Goal: Information Seeking & Learning: Check status

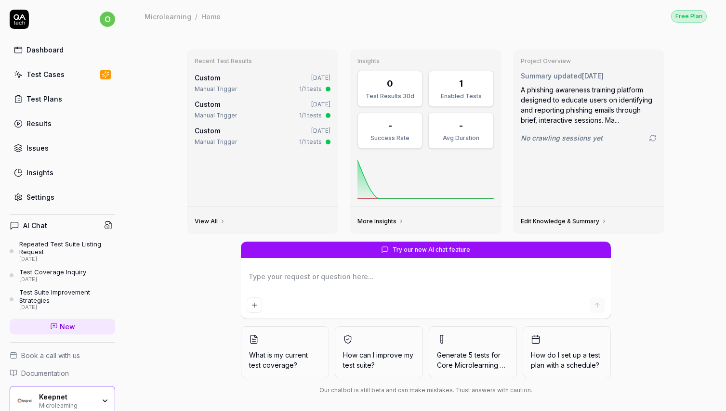
click at [54, 54] on div "Dashboard" at bounding box center [44, 50] width 37 height 10
click at [44, 95] on div "Test Plans" at bounding box center [44, 99] width 36 height 10
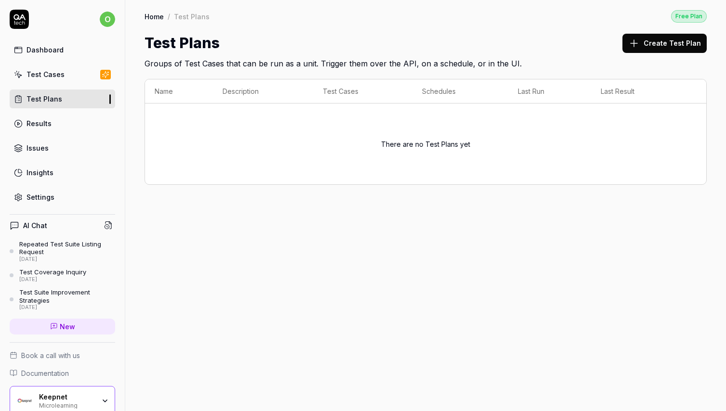
click at [54, 390] on div "Keepnet Microlearning" at bounding box center [62, 401] width 105 height 30
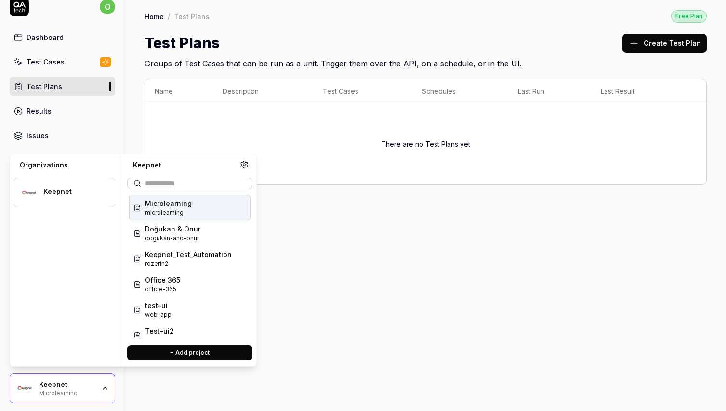
scroll to position [15, 0]
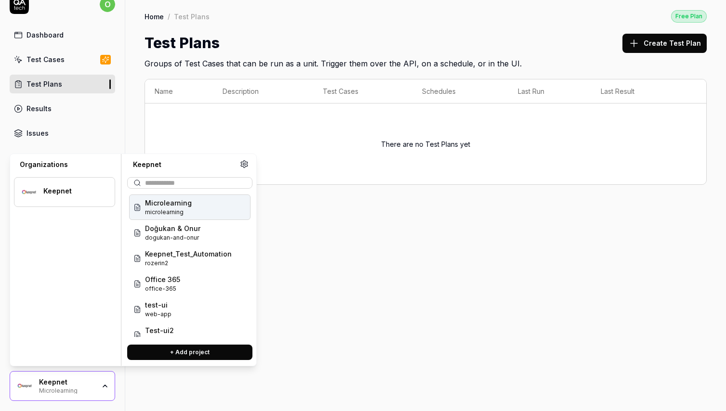
drag, startPoint x: 182, startPoint y: 208, endPoint x: 182, endPoint y: 244, distance: 35.6
click at [182, 223] on div "Microlearning microlearning Doğukan & Onur dogukan-and-onur Keepnet_Test_Automa…" at bounding box center [189, 284] width 121 height 179
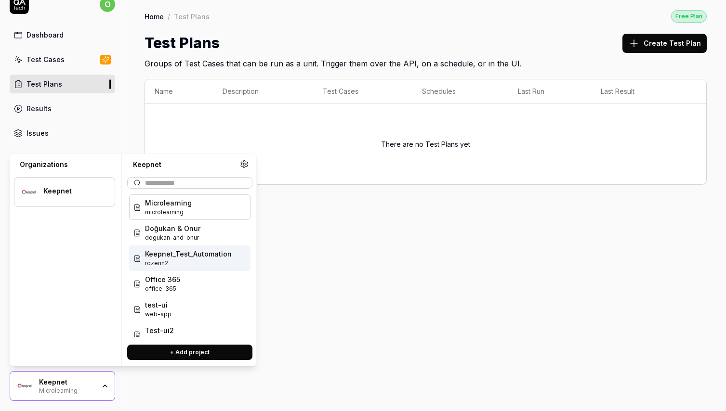
click at [178, 261] on span "rozerin2" at bounding box center [188, 263] width 87 height 9
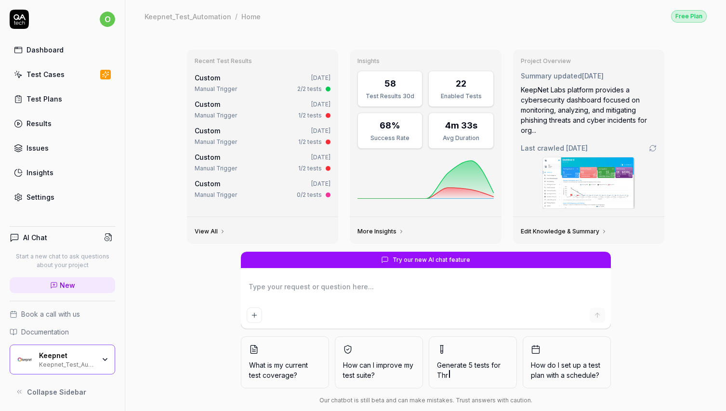
click at [55, 91] on link "Test Plans" at bounding box center [62, 99] width 105 height 19
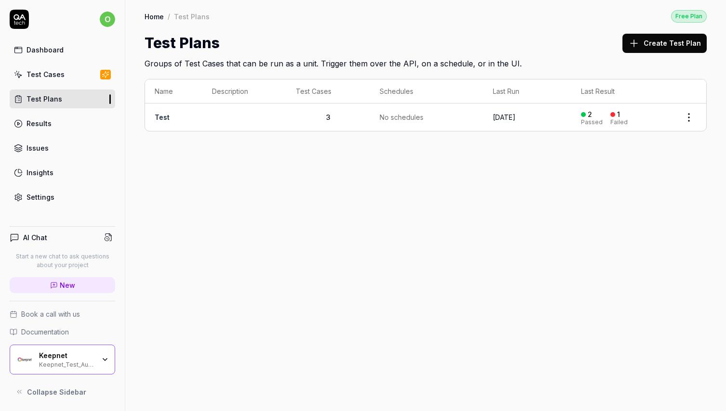
click at [225, 160] on div "Home / Test Plans Free Plan Home / Test Plans Free Plan Test Plans Create Test …" at bounding box center [425, 205] width 600 height 411
click at [69, 55] on link "Dashboard" at bounding box center [62, 49] width 105 height 19
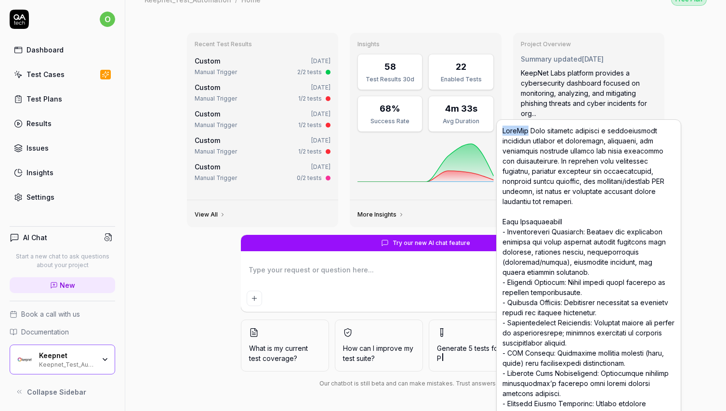
scroll to position [17, 0]
click at [546, 95] on div "KeepNet Labs platform provides a cybersecurity dashboard focused on monitoring,…" at bounding box center [588, 93] width 136 height 51
type textarea "*"
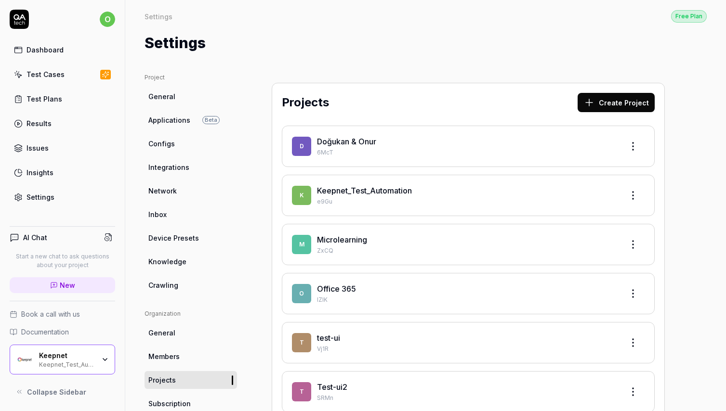
click at [361, 148] on p "6McT" at bounding box center [466, 152] width 299 height 9
click at [348, 142] on link "Doğukan & Onur" at bounding box center [346, 142] width 59 height 10
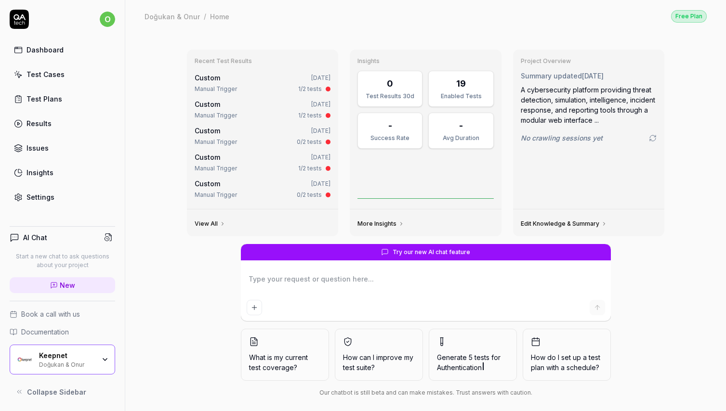
type textarea "*"
click at [53, 98] on div "Test Plans" at bounding box center [44, 99] width 36 height 10
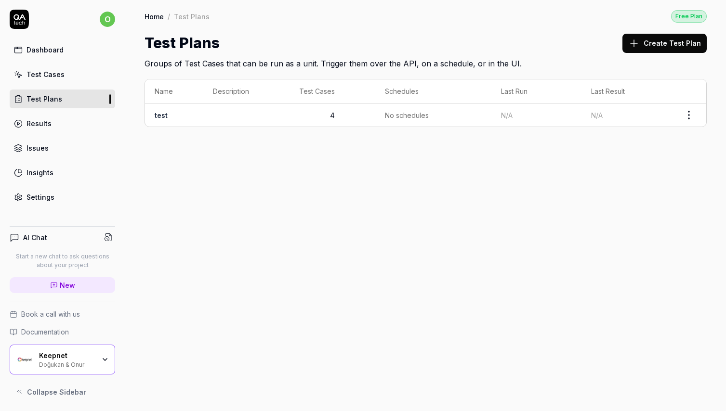
click at [69, 75] on link "Test Cases" at bounding box center [62, 74] width 105 height 19
click at [57, 124] on link "Results" at bounding box center [62, 123] width 105 height 19
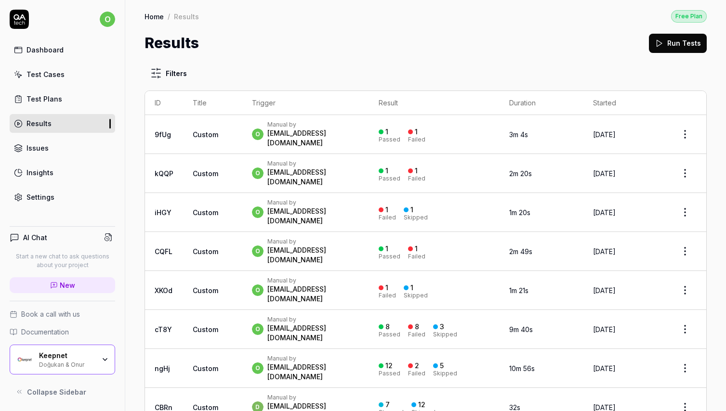
click at [301, 138] on div "[EMAIL_ADDRESS][DOMAIN_NAME]" at bounding box center [313, 138] width 92 height 19
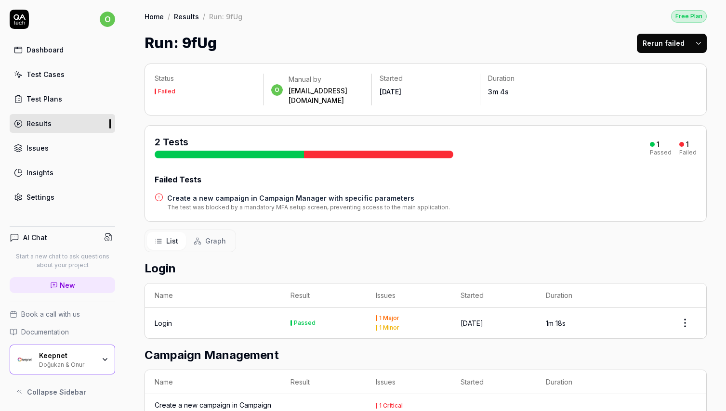
click at [278, 308] on td "Login" at bounding box center [213, 323] width 136 height 31
click at [262, 318] on div "Login" at bounding box center [213, 323] width 117 height 10
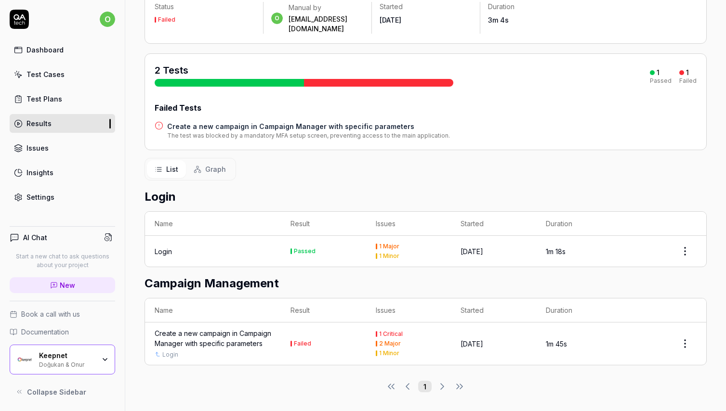
scroll to position [71, 0]
click at [315, 337] on td "Failed" at bounding box center [323, 344] width 85 height 42
click at [686, 249] on html "o Dashboard Test Cases Test Plans Results Issues Insights Settings AI Chat Star…" at bounding box center [363, 205] width 726 height 411
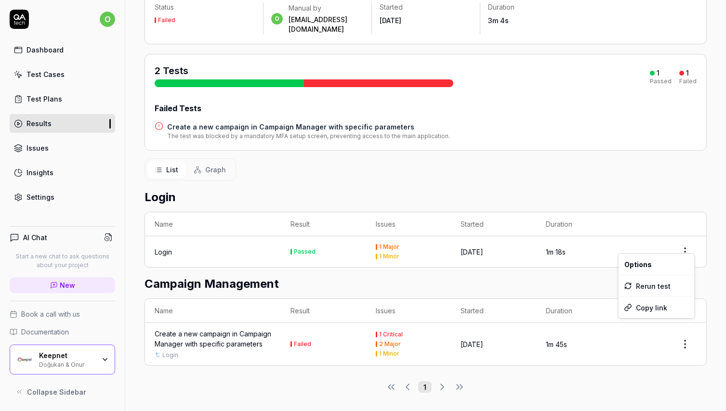
click at [502, 246] on html "o Dashboard Test Cases Test Plans Results Issues Insights Settings AI Chat Star…" at bounding box center [363, 205] width 726 height 411
click at [167, 247] on div "Login" at bounding box center [163, 252] width 17 height 10
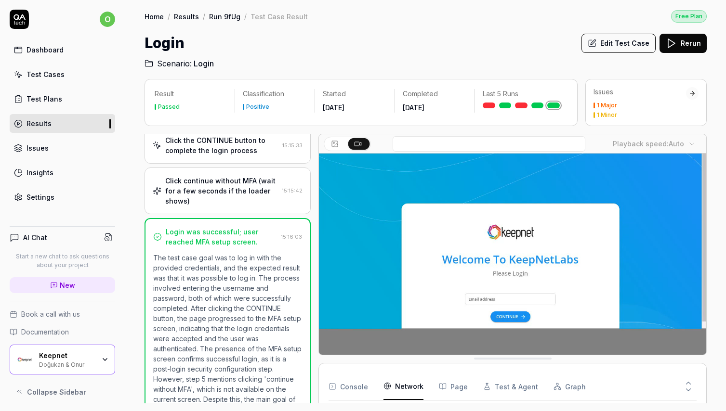
click at [402, 385] on Requests "Network" at bounding box center [403, 386] width 40 height 27
click at [351, 391] on button "Console" at bounding box center [347, 386] width 39 height 27
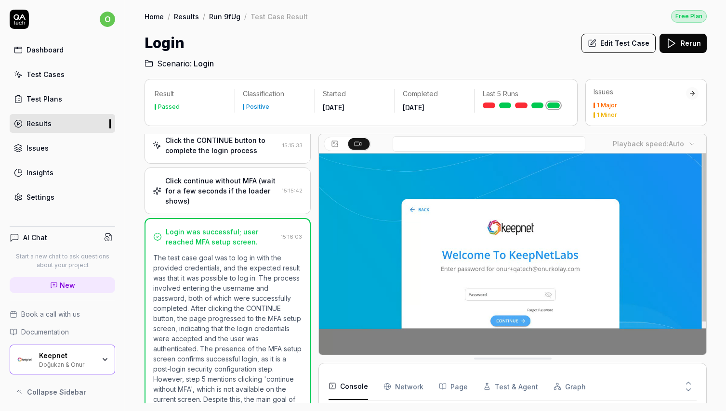
click at [415, 388] on Requests "Network" at bounding box center [403, 386] width 40 height 27
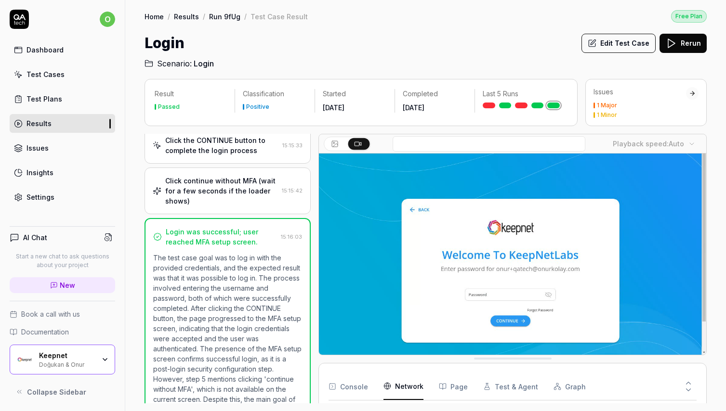
scroll to position [222, 0]
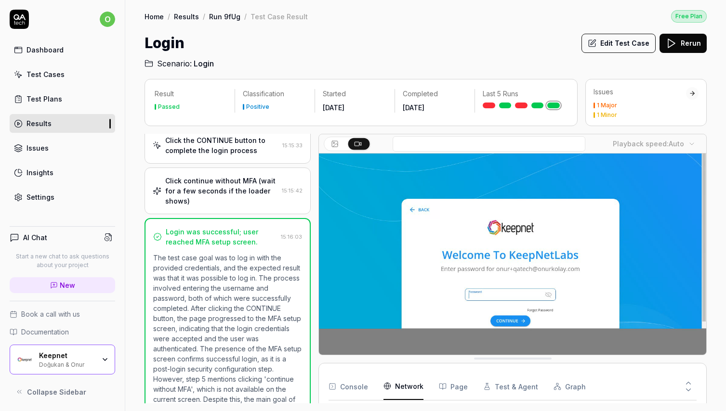
click at [447, 388] on button "Page" at bounding box center [453, 386] width 29 height 27
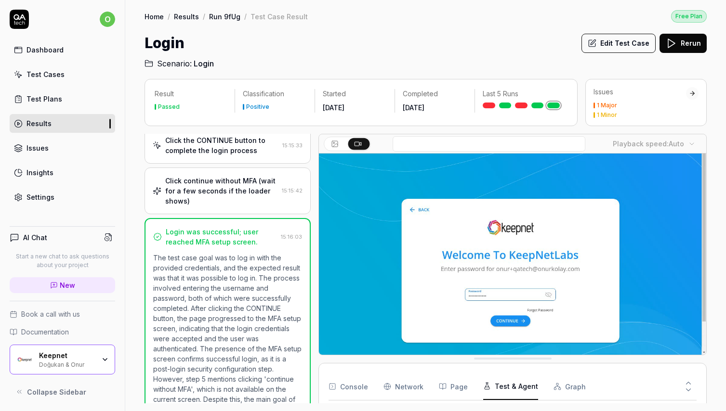
click at [498, 393] on button "Test & Agent" at bounding box center [510, 386] width 55 height 27
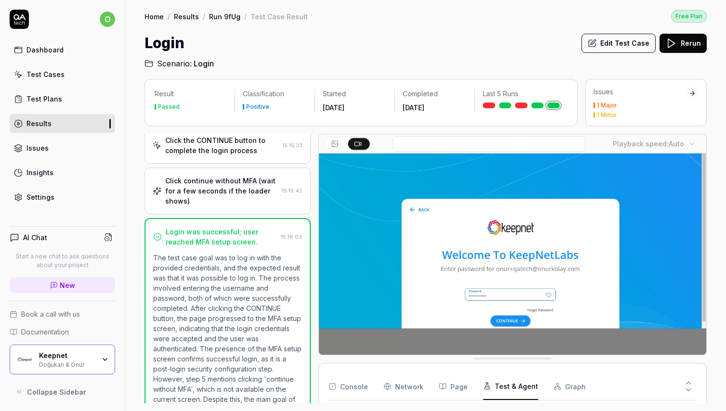
click at [563, 396] on button "Graph" at bounding box center [569, 386] width 32 height 27
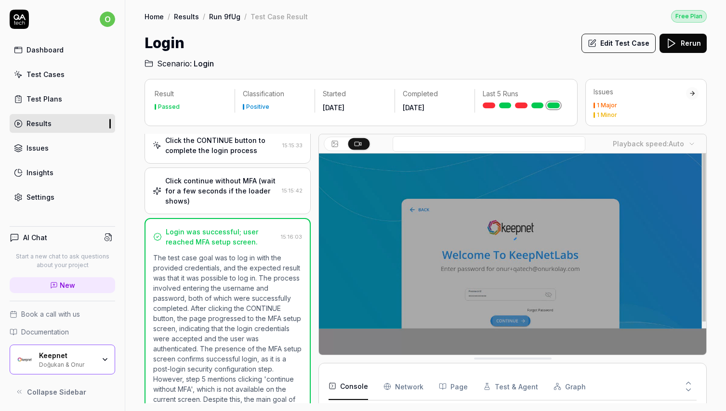
click at [350, 392] on button "Console" at bounding box center [347, 386] width 39 height 27
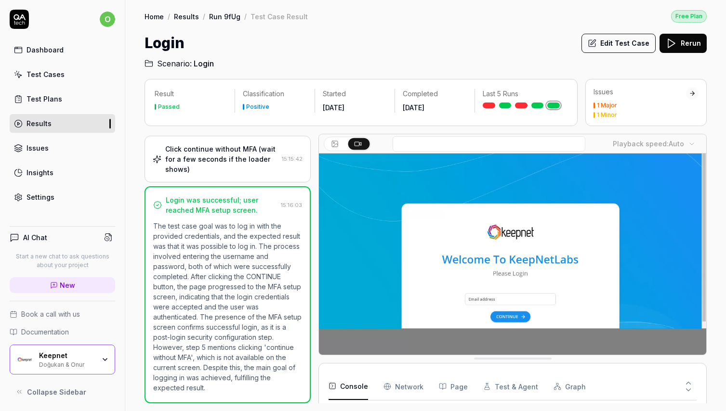
click at [359, 80] on div "Result Passed Classification Positive Started [DATE] Completed [DATE] Last 5 Ru…" at bounding box center [360, 102] width 433 height 47
click at [335, 145] on icon at bounding box center [335, 144] width 5 height 3
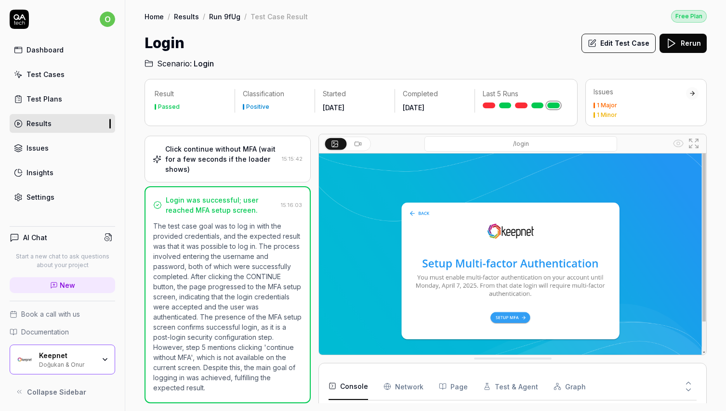
click at [358, 145] on icon at bounding box center [358, 144] width 8 height 8
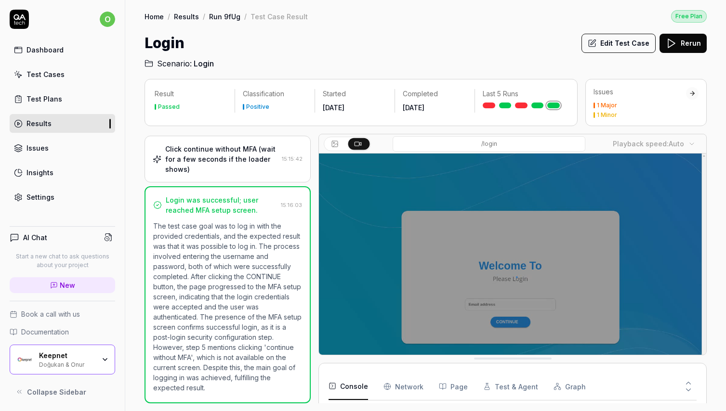
click at [397, 397] on Requests "Network" at bounding box center [403, 386] width 40 height 27
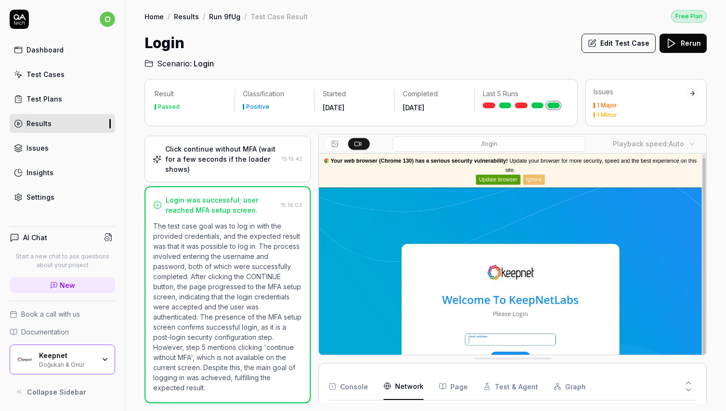
click at [226, 167] on div "Click continue without MFA (wait for a few seconds if the loader shows)" at bounding box center [221, 159] width 113 height 30
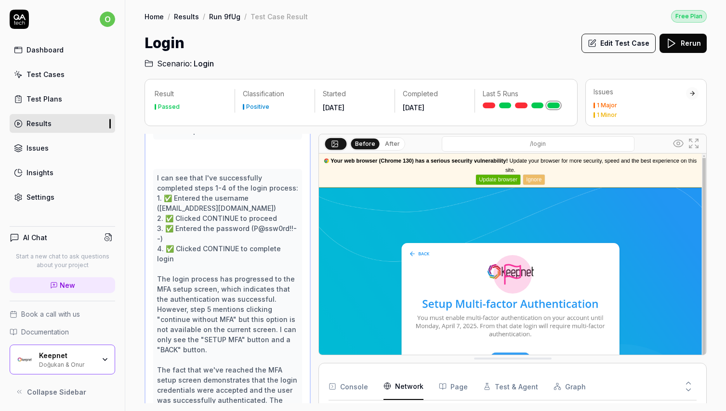
scroll to position [591, 0]
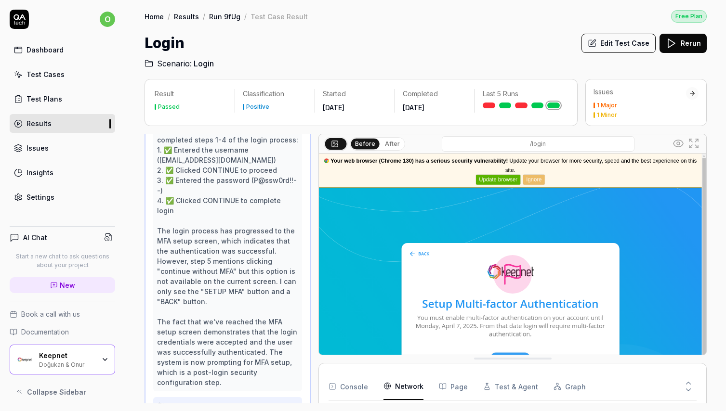
click at [223, 205] on div "I can see that I've successfully completed steps 1-4 of the login process: 1. ✅…" at bounding box center [227, 256] width 141 height 263
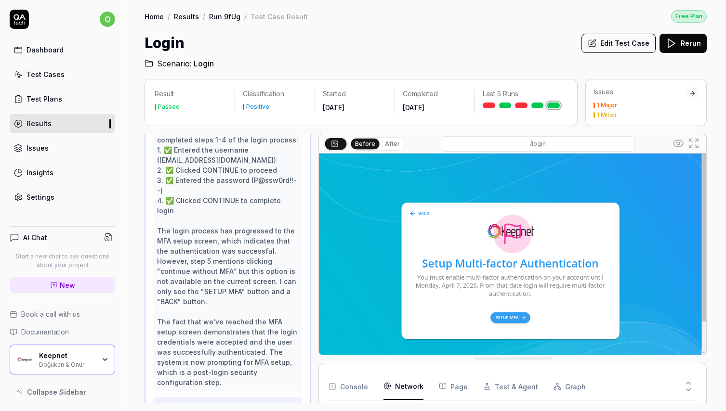
scroll to position [40, 0]
click at [358, 383] on button "Console" at bounding box center [347, 386] width 39 height 27
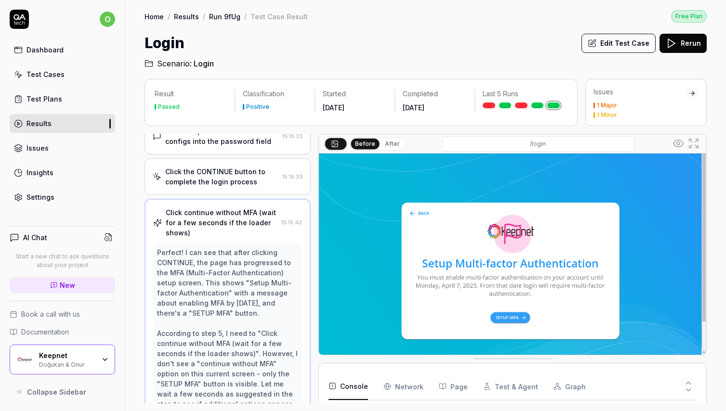
click at [233, 177] on div "Click the CONTINUE button to complete the login process" at bounding box center [221, 177] width 113 height 20
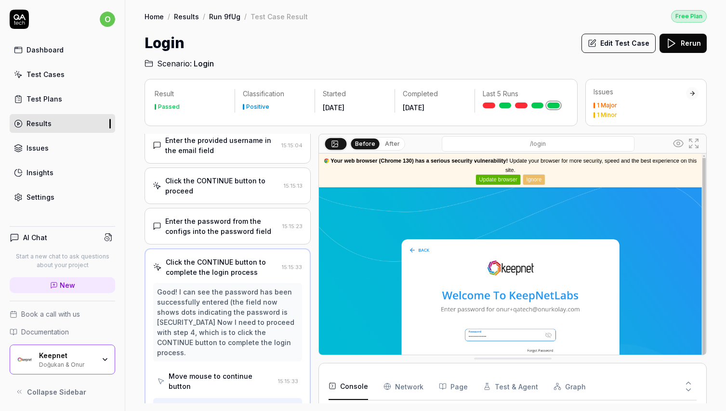
scroll to position [52, 0]
click at [397, 393] on Requests "Network" at bounding box center [403, 386] width 40 height 27
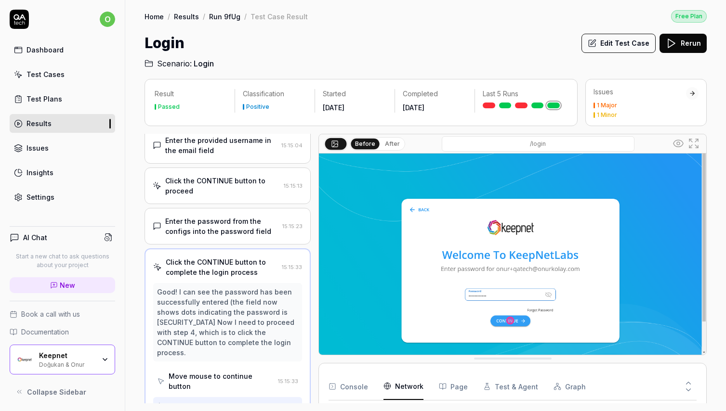
scroll to position [0, 0]
click at [362, 393] on button "Console" at bounding box center [347, 386] width 39 height 27
click at [394, 393] on Requests "Network" at bounding box center [403, 386] width 40 height 27
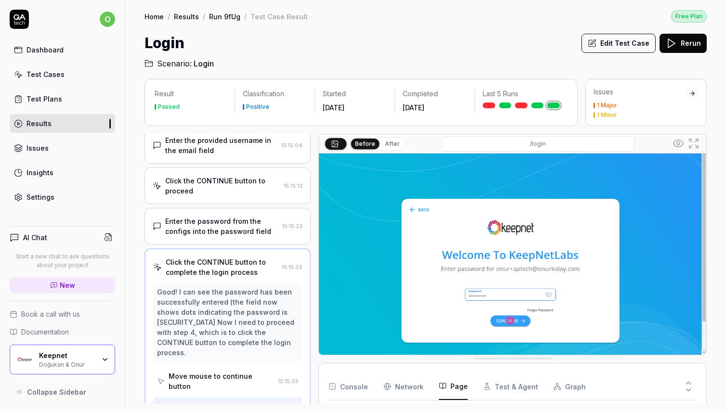
click at [454, 387] on button "Page" at bounding box center [453, 386] width 29 height 27
click at [504, 385] on button "Test & Agent" at bounding box center [510, 386] width 55 height 27
click at [571, 391] on button "Graph" at bounding box center [569, 386] width 32 height 27
click at [357, 392] on button "Console" at bounding box center [347, 386] width 39 height 27
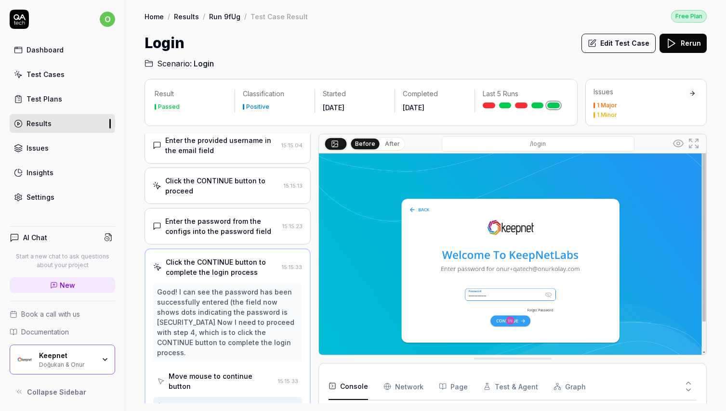
scroll to position [49, 0]
click at [398, 390] on Requests "Network" at bounding box center [403, 386] width 40 height 27
click at [50, 126] on div "Results" at bounding box center [38, 123] width 25 height 10
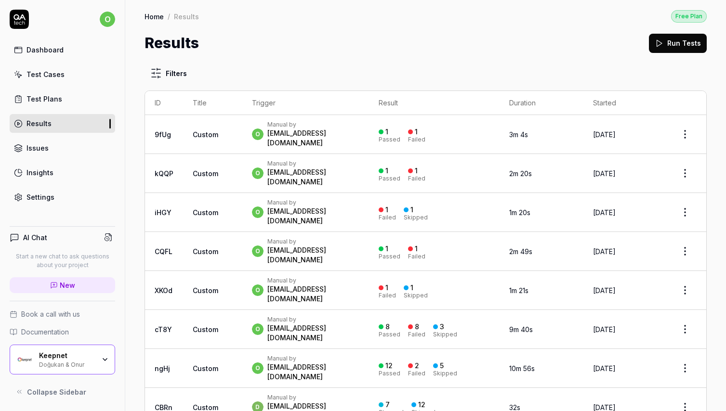
click at [325, 207] on div "[EMAIL_ADDRESS][DOMAIN_NAME]" at bounding box center [313, 216] width 92 height 19
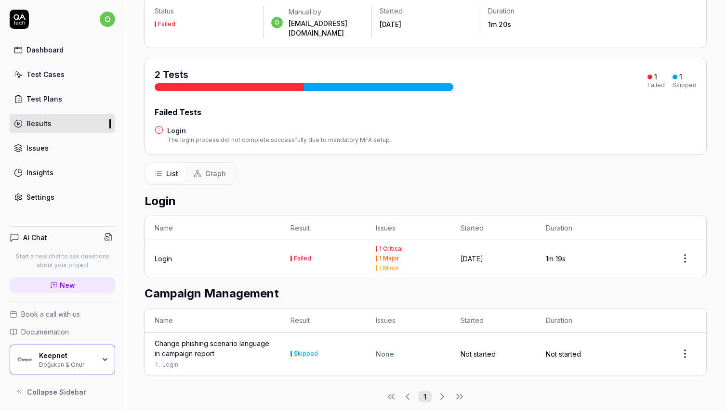
scroll to position [67, 0]
click at [225, 255] on td "Login" at bounding box center [213, 259] width 136 height 37
click at [318, 253] on td "Failed" at bounding box center [323, 259] width 85 height 37
click at [253, 342] on div "Change phishing scenario language in campaign report" at bounding box center [213, 349] width 117 height 20
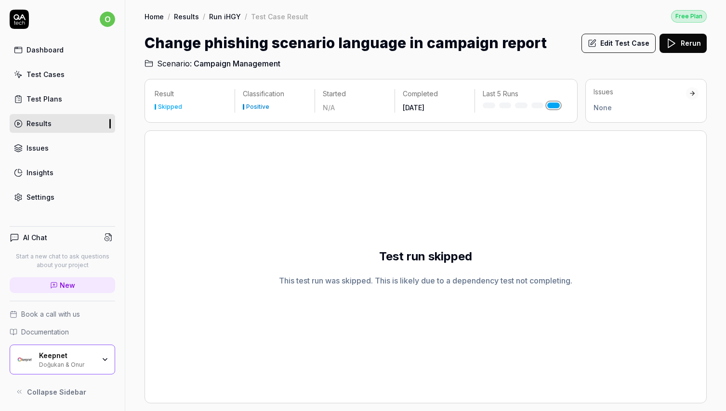
click at [51, 123] on link "Results" at bounding box center [62, 123] width 105 height 19
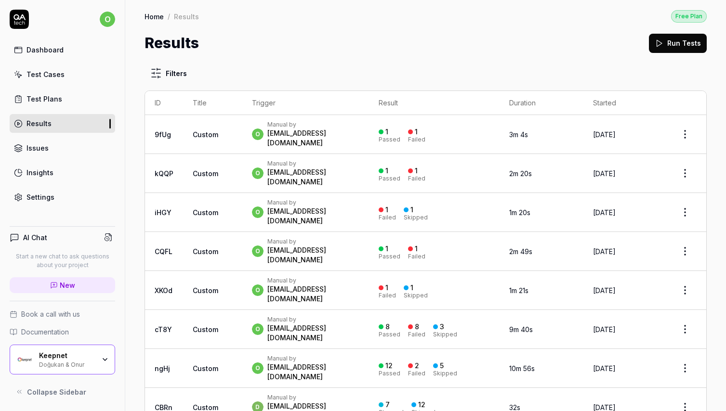
click at [54, 100] on div "Test Plans" at bounding box center [44, 99] width 36 height 10
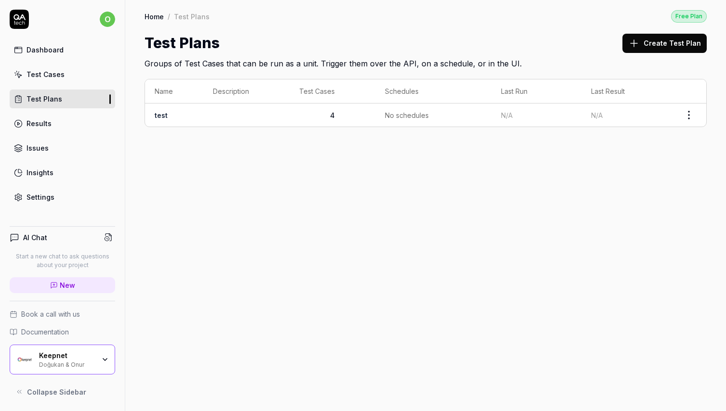
click at [62, 80] on link "Test Cases" at bounding box center [62, 74] width 105 height 19
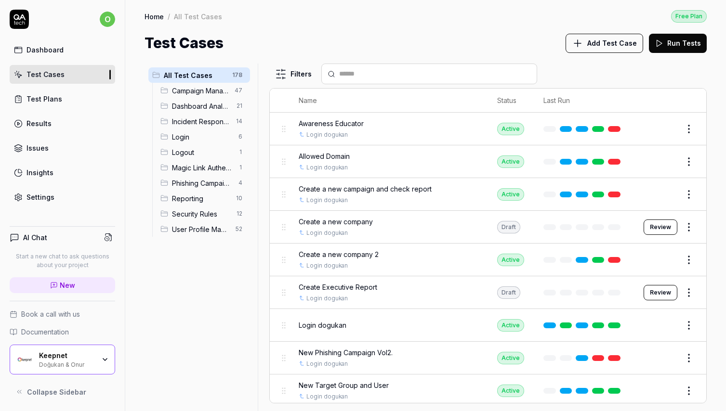
click at [50, 122] on div "Results" at bounding box center [38, 123] width 25 height 10
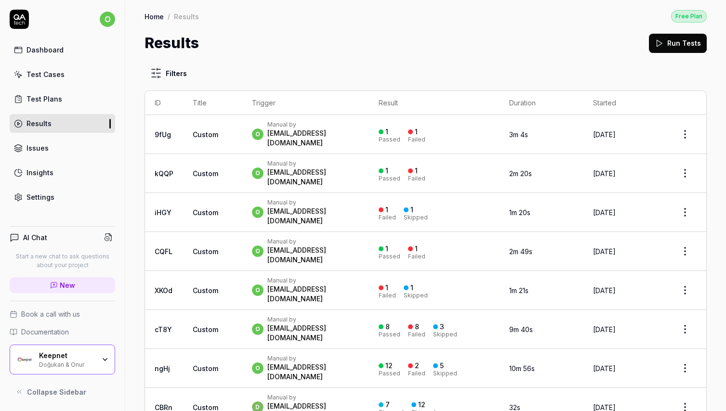
click at [359, 135] on div "o Manual by [PERSON_NAME][EMAIL_ADDRESS][DOMAIN_NAME]" at bounding box center [305, 134] width 107 height 27
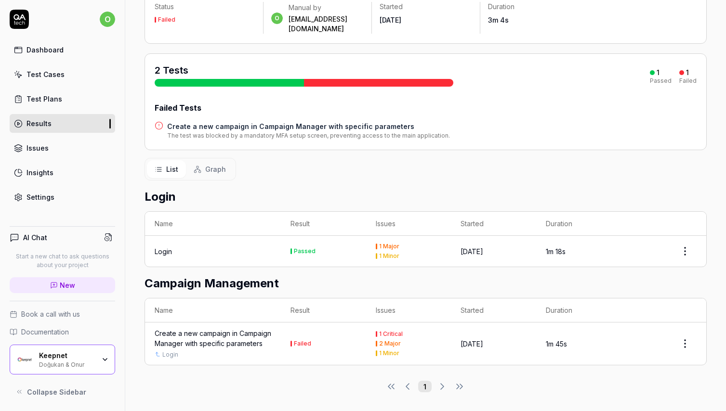
scroll to position [71, 0]
click at [233, 236] on td "Login" at bounding box center [213, 251] width 136 height 31
click at [361, 243] on td "Passed" at bounding box center [323, 251] width 85 height 31
click at [175, 333] on div "Create a new campaign in Campaign Manager with specific parameters" at bounding box center [213, 339] width 117 height 20
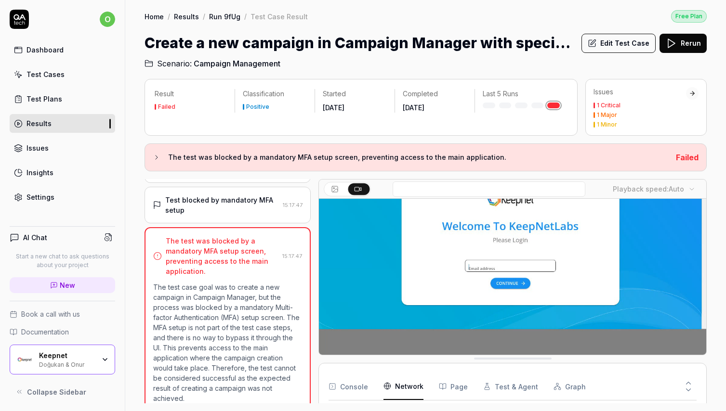
click at [405, 390] on Requests "Network" at bounding box center [403, 386] width 40 height 27
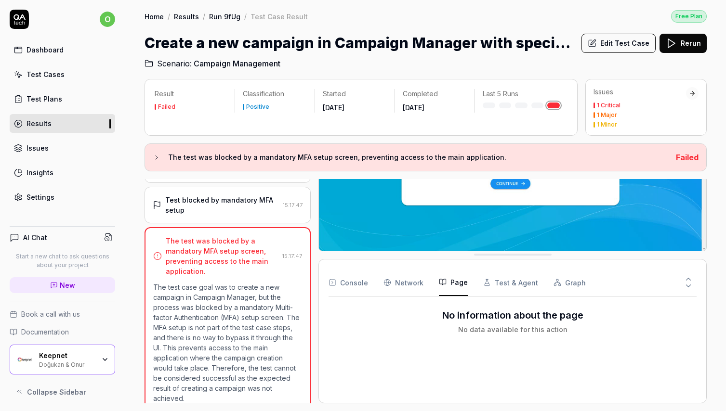
click at [451, 285] on button "Page" at bounding box center [453, 282] width 29 height 27
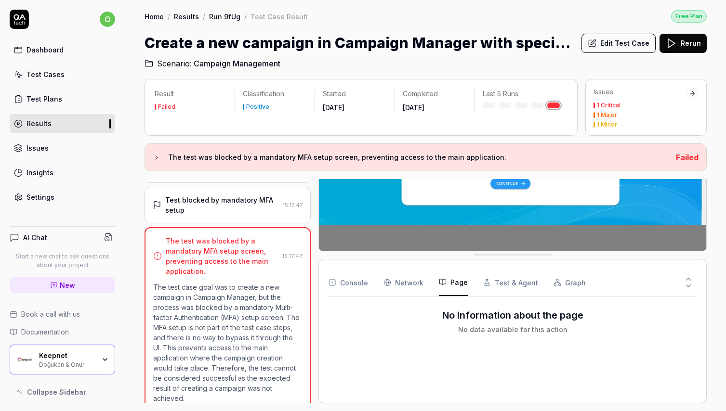
click at [410, 286] on Requests "Network" at bounding box center [403, 282] width 40 height 27
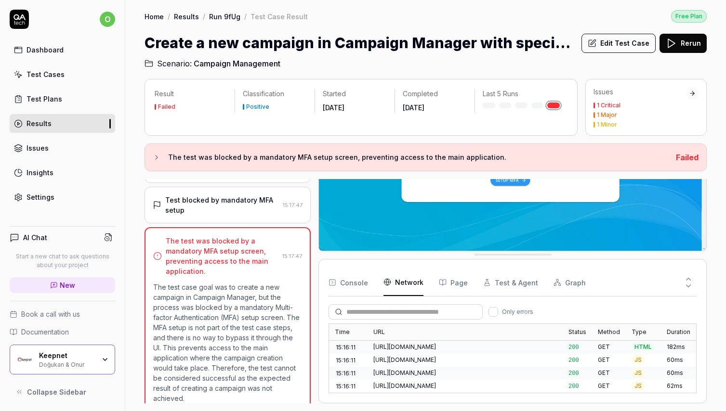
scroll to position [247, 0]
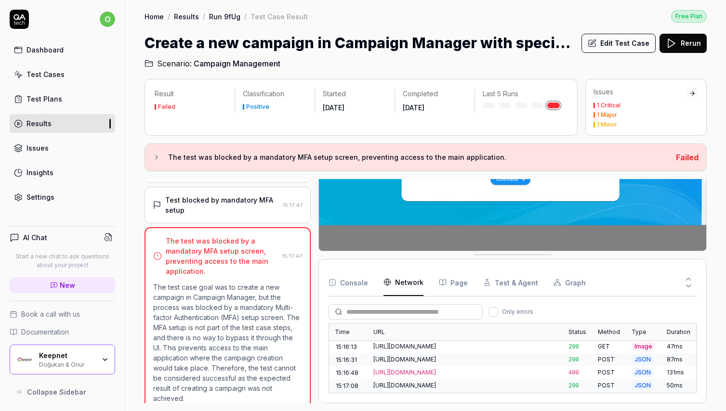
click at [361, 285] on button "Console" at bounding box center [347, 282] width 39 height 27
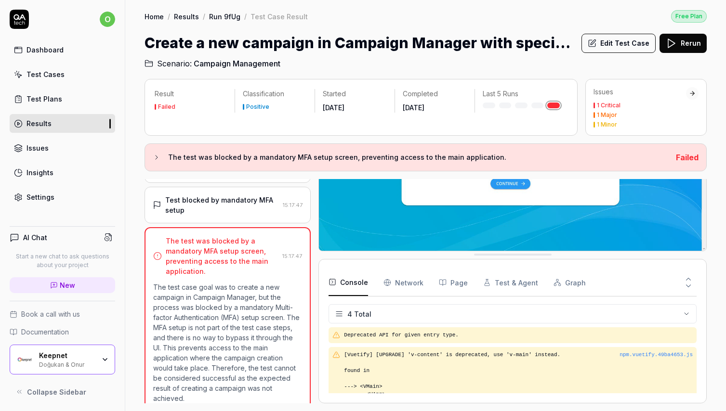
scroll to position [0, 0]
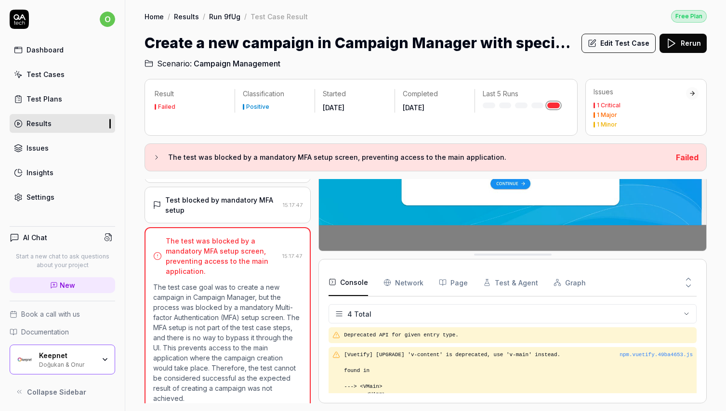
click at [409, 281] on Requests "Network" at bounding box center [403, 282] width 40 height 27
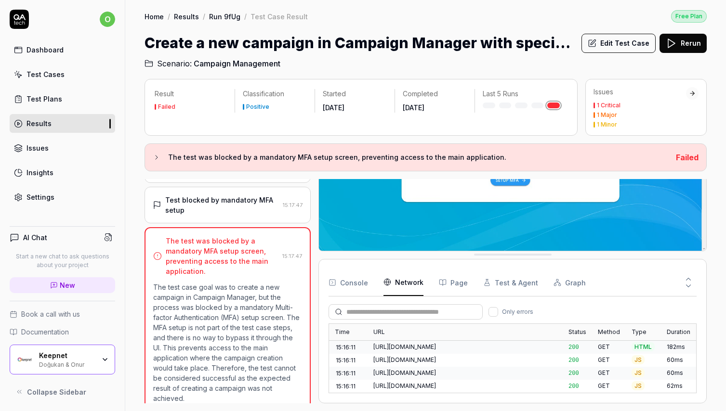
click at [453, 290] on button "Page" at bounding box center [453, 282] width 29 height 27
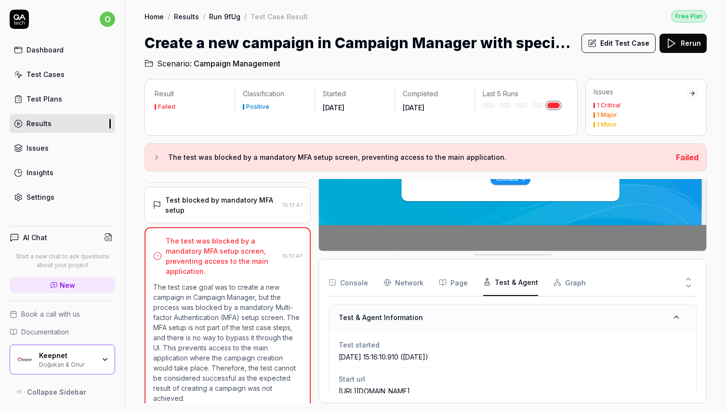
click at [502, 283] on button "Test & Agent" at bounding box center [510, 282] width 55 height 27
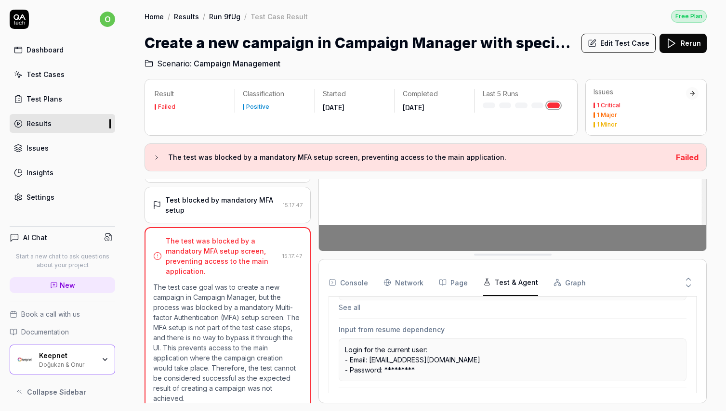
click at [563, 288] on button "Graph" at bounding box center [569, 282] width 32 height 27
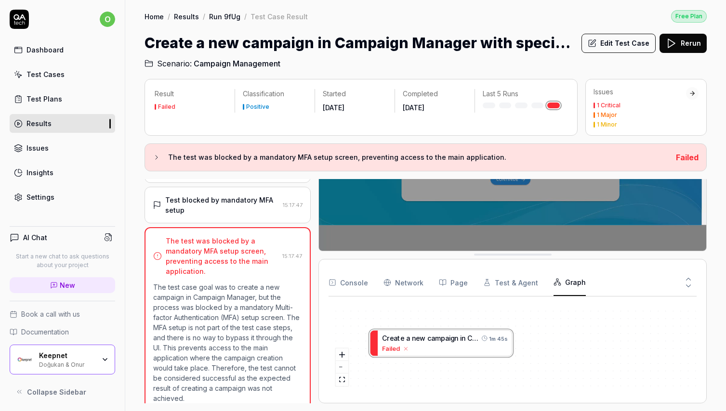
click at [399, 285] on Requests "Network" at bounding box center [403, 282] width 40 height 27
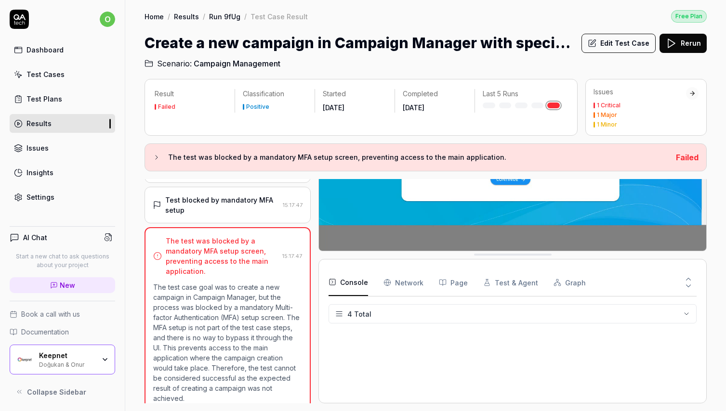
click at [355, 282] on button "Console" at bounding box center [347, 282] width 39 height 27
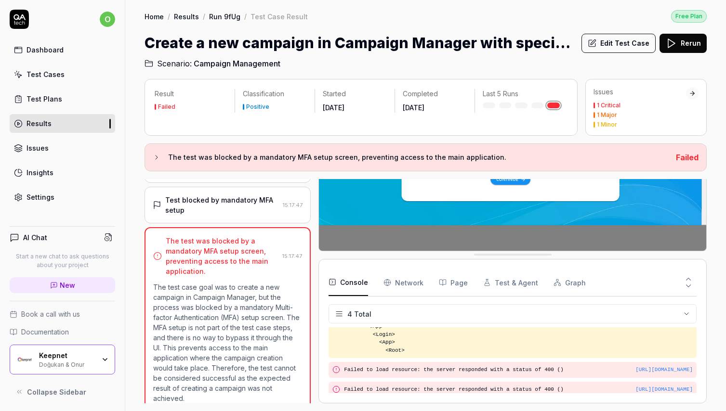
click at [338, 318] on html "o Dashboard Test Cases Test Plans Results Issues Insights Settings AI Chat Star…" at bounding box center [363, 205] width 726 height 411
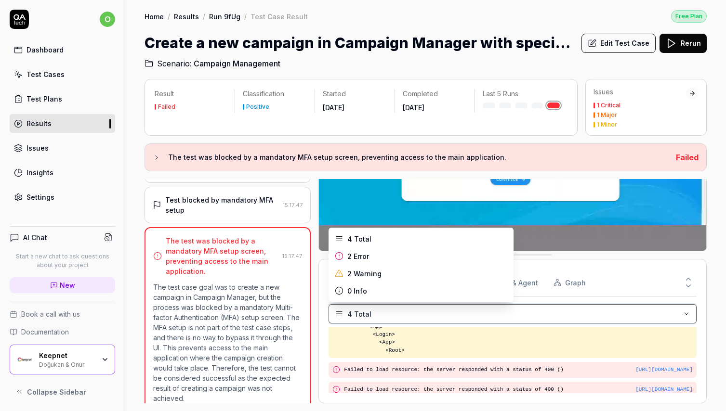
click at [338, 318] on html "o Dashboard Test Cases Test Plans Results Issues Insights Settings AI Chat Star…" at bounding box center [363, 205] width 726 height 411
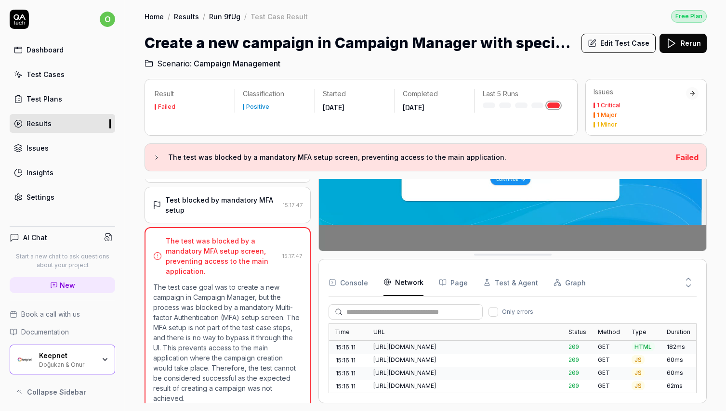
click at [405, 275] on Requests "Network" at bounding box center [403, 282] width 40 height 27
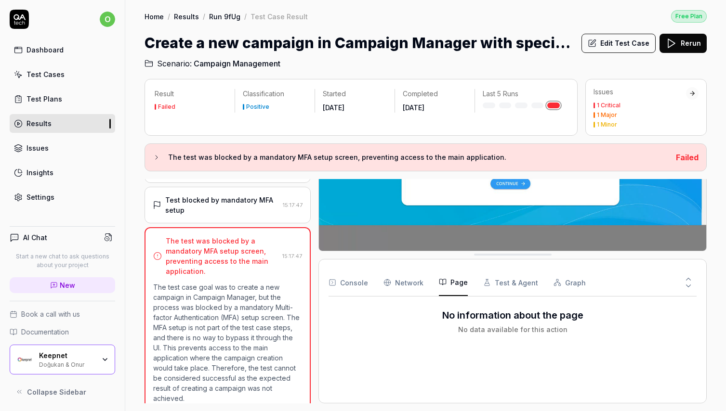
click at [444, 282] on button "Page" at bounding box center [453, 282] width 29 height 27
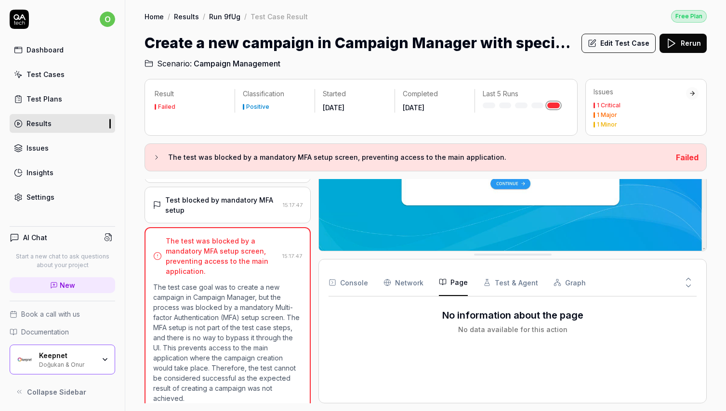
click at [507, 279] on button "Test & Agent" at bounding box center [510, 282] width 55 height 27
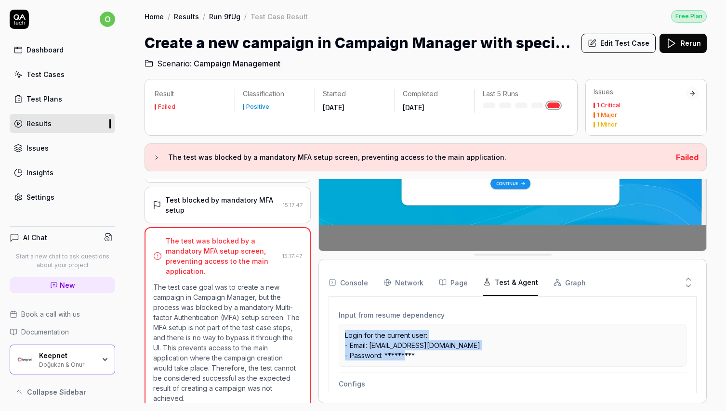
drag, startPoint x: 418, startPoint y: 354, endPoint x: 340, endPoint y: 336, distance: 80.6
click at [340, 336] on div "Login for the current user: - Email: [EMAIL_ADDRESS][DOMAIN_NAME] - Password: *…" at bounding box center [512, 345] width 348 height 43
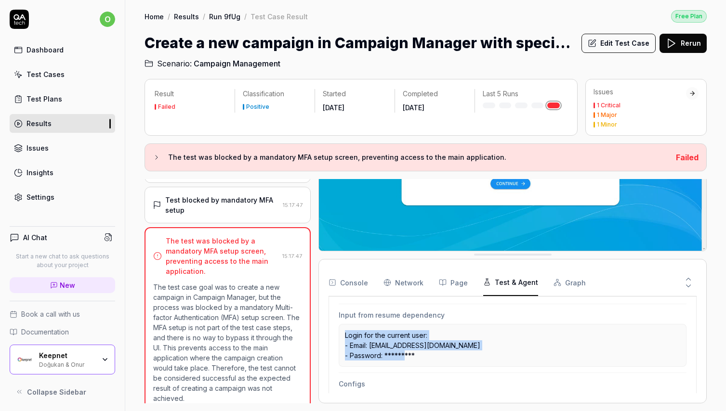
copy p "Login for the current user: - Email: [EMAIL_ADDRESS][DOMAIN_NAME] - Password: *…"
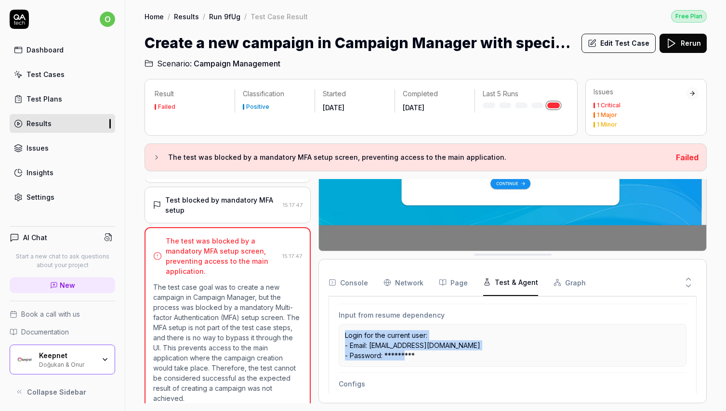
click at [425, 362] on div "Login for the current user: - Email: [EMAIL_ADDRESS][DOMAIN_NAME] - Password: *…" at bounding box center [512, 345] width 348 height 43
drag, startPoint x: 422, startPoint y: 355, endPoint x: 344, endPoint y: 337, distance: 80.7
click at [344, 337] on div "Login for the current user: - Email: [EMAIL_ADDRESS][DOMAIN_NAME] - Password: *…" at bounding box center [512, 345] width 348 height 43
click at [379, 341] on p "Login for the current user: - Email: [EMAIL_ADDRESS][DOMAIN_NAME] - Password: *…" at bounding box center [512, 345] width 335 height 30
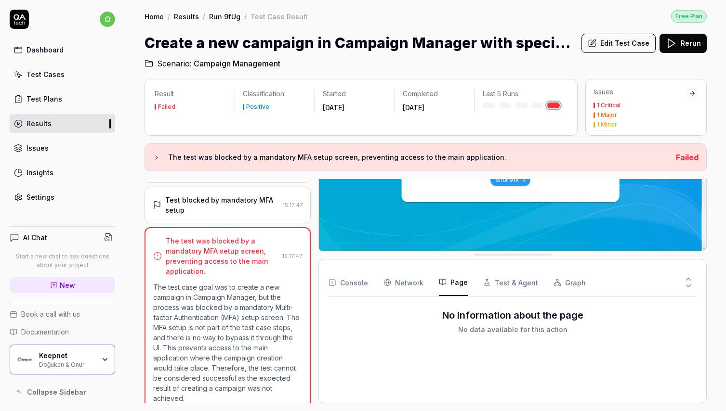
click at [458, 286] on button "Page" at bounding box center [453, 282] width 29 height 27
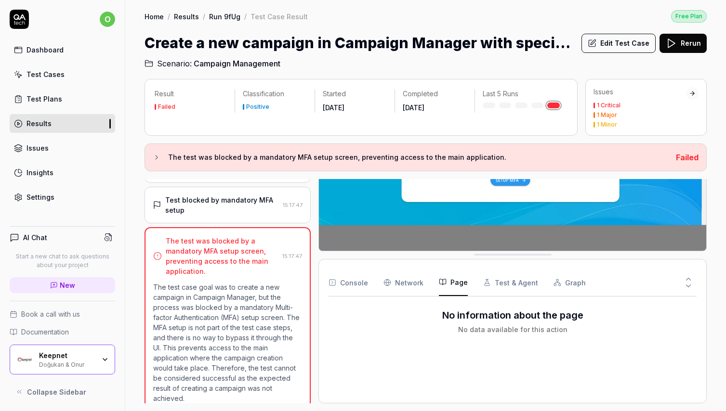
click at [501, 286] on button "Test & Agent" at bounding box center [510, 282] width 55 height 27
click at [445, 284] on button "Page" at bounding box center [453, 282] width 29 height 27
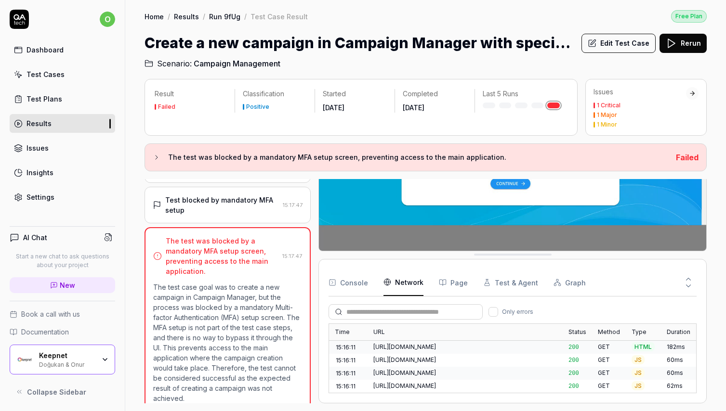
click at [404, 284] on Requests "Network" at bounding box center [403, 282] width 40 height 27
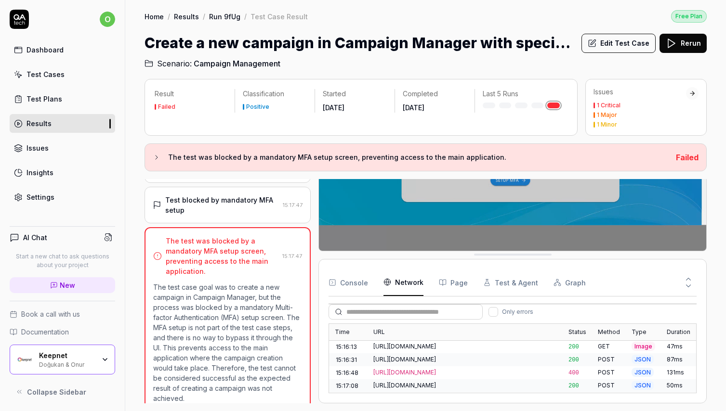
click at [493, 307] on button "Only errors" at bounding box center [493, 312] width 10 height 10
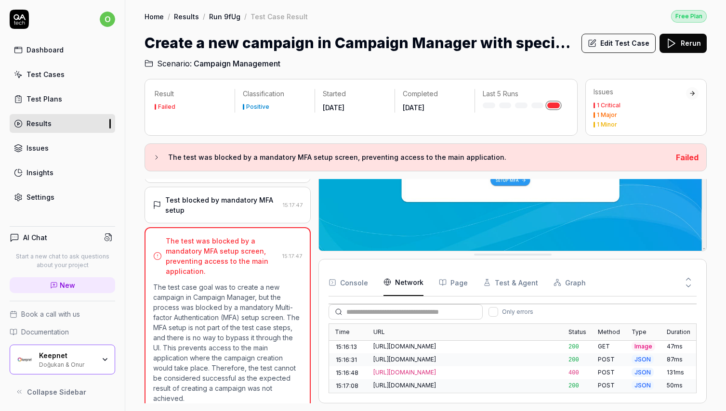
scroll to position [0, 0]
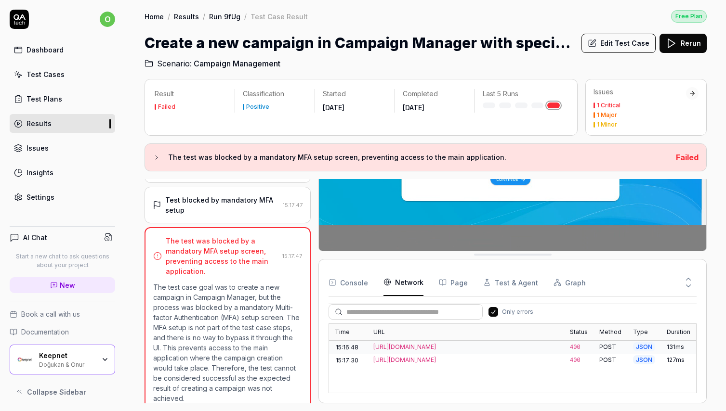
click at [493, 309] on button "Only errors" at bounding box center [493, 312] width 10 height 10
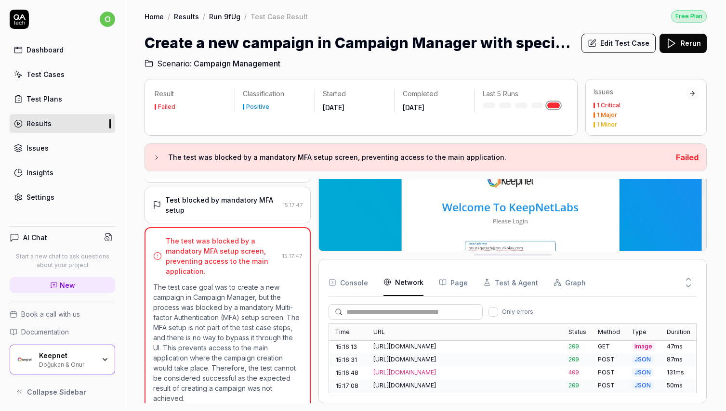
click at [316, 220] on div at bounding box center [315, 291] width 8 height 224
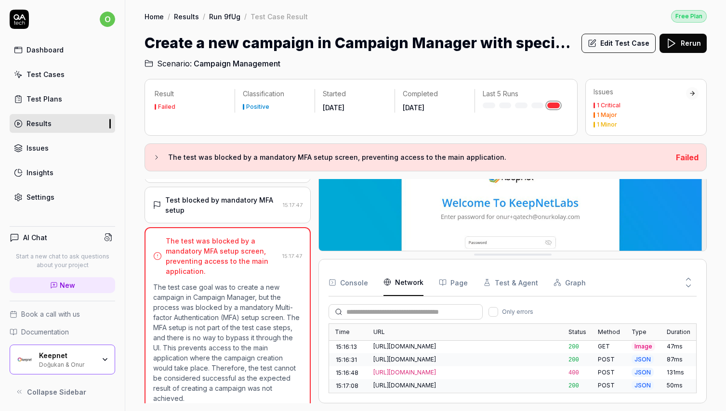
click at [252, 211] on div "Test blocked by mandatory MFA setup" at bounding box center [222, 205] width 114 height 20
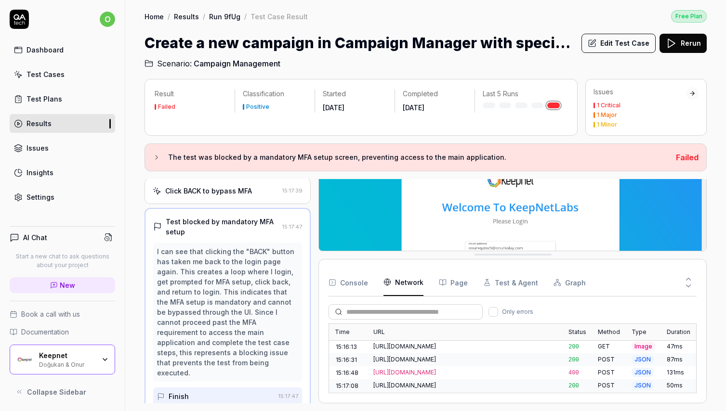
click at [250, 295] on div "I can see that clicking the "BACK" button has taken me back to the login page a…" at bounding box center [227, 312] width 141 height 131
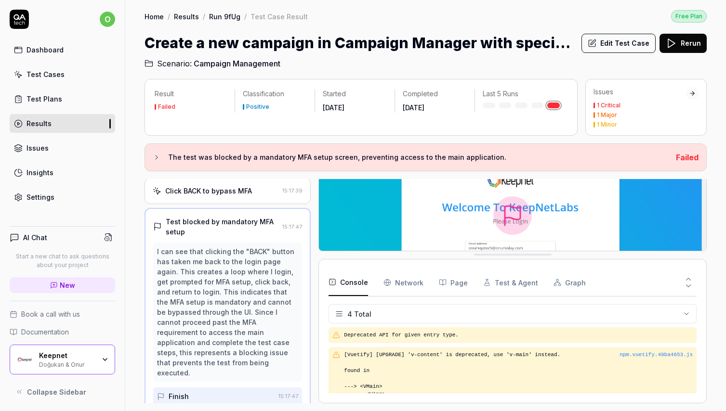
click at [347, 278] on button "Console" at bounding box center [347, 282] width 39 height 27
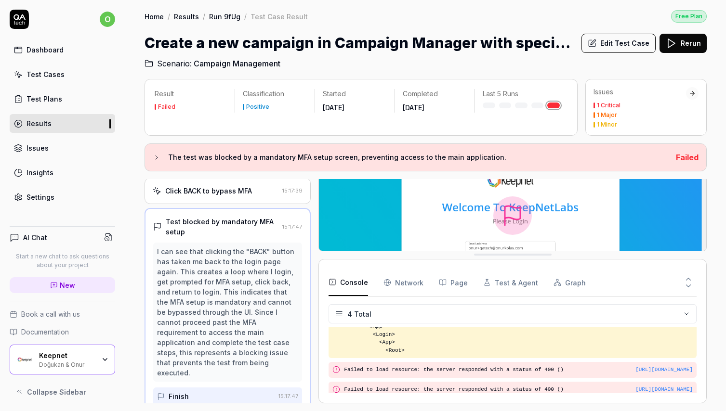
scroll to position [0, 0]
click at [508, 217] on img at bounding box center [512, 216] width 387 height 242
